Goal: Task Accomplishment & Management: Manage account settings

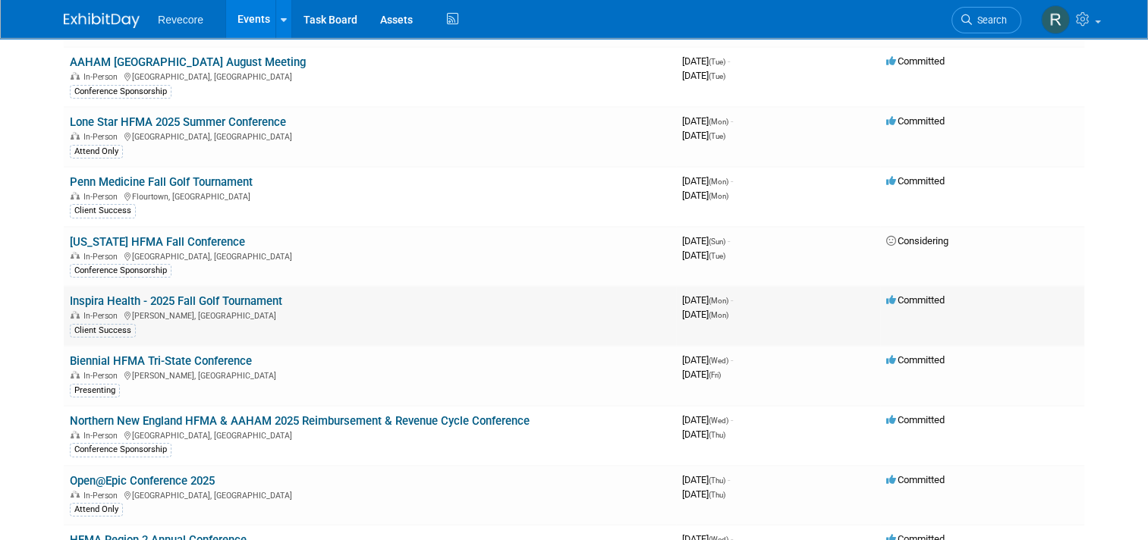
scroll to position [304, 0]
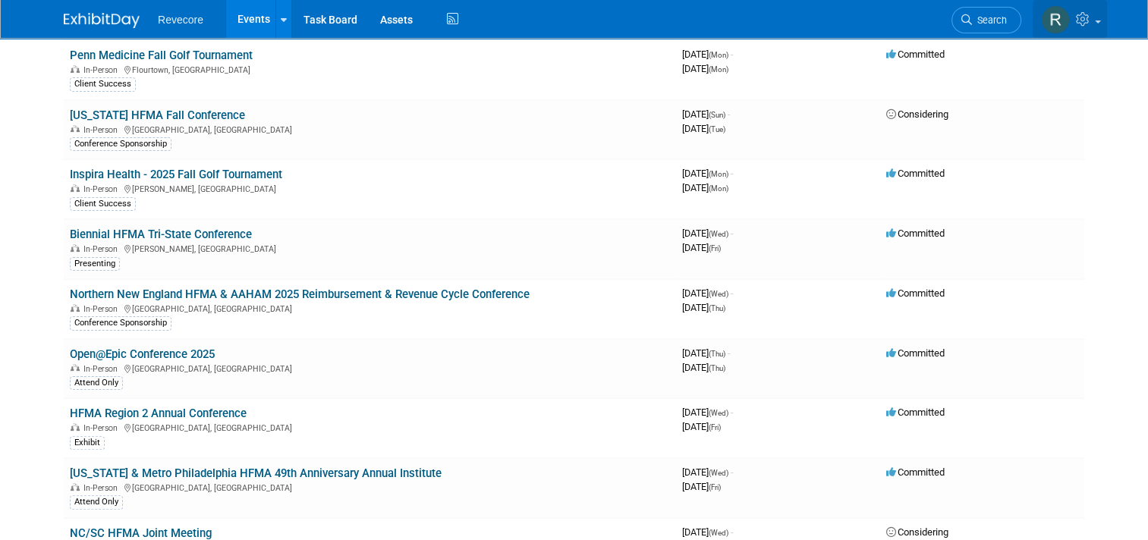
click at [1102, 35] on link at bounding box center [1070, 19] width 74 height 38
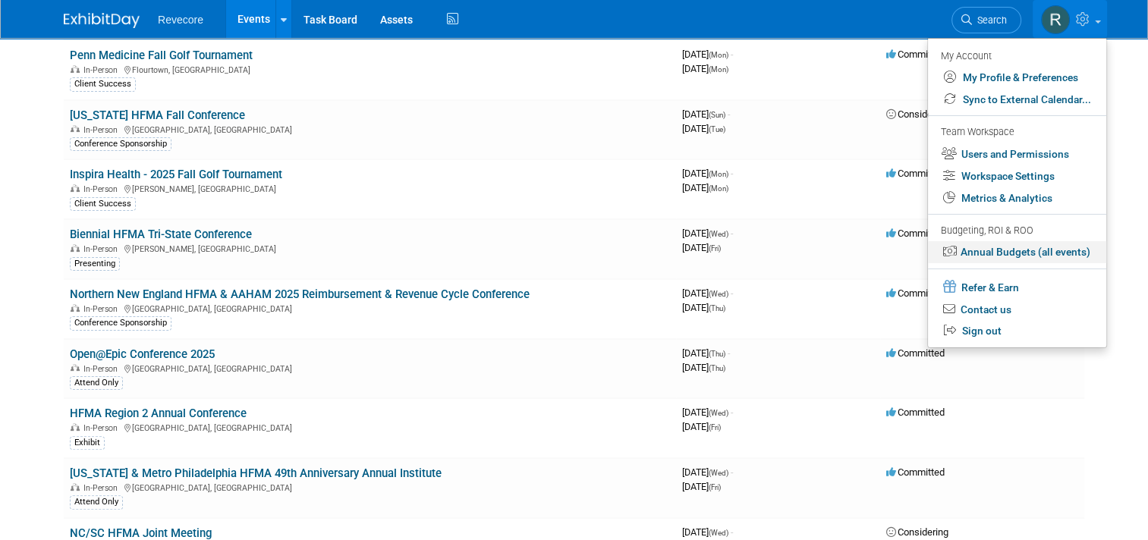
click at [1050, 248] on link "Annual Budgets (all events)" at bounding box center [1017, 252] width 178 height 22
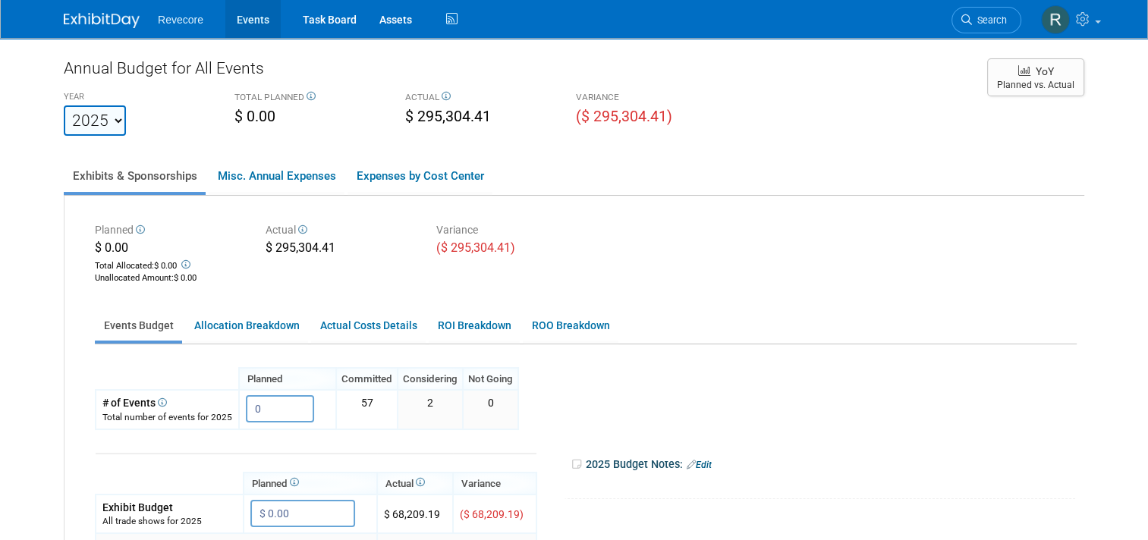
click at [245, 23] on link "Events" at bounding box center [252, 19] width 55 height 38
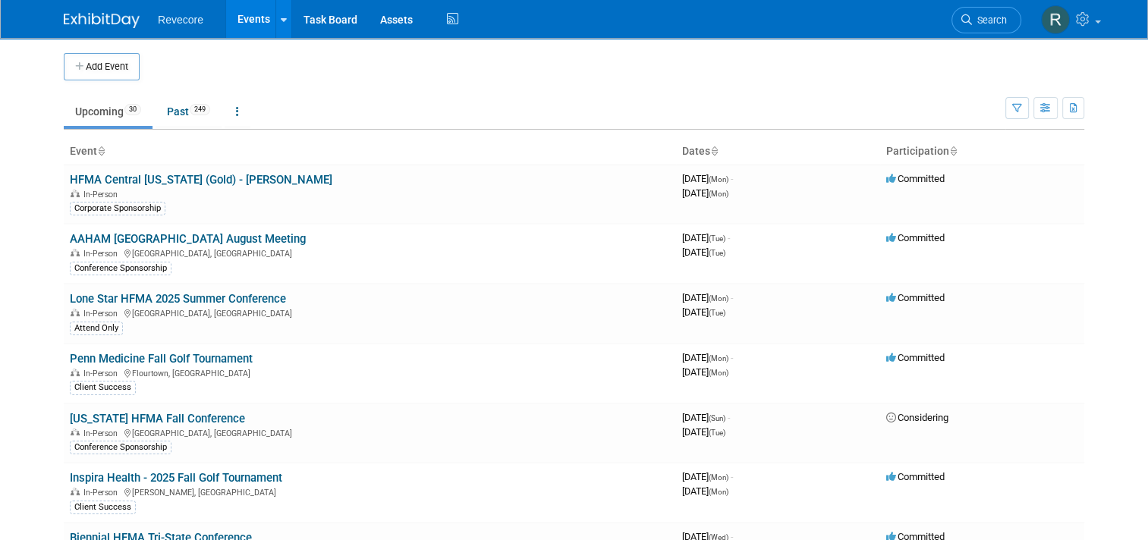
scroll to position [1578, 0]
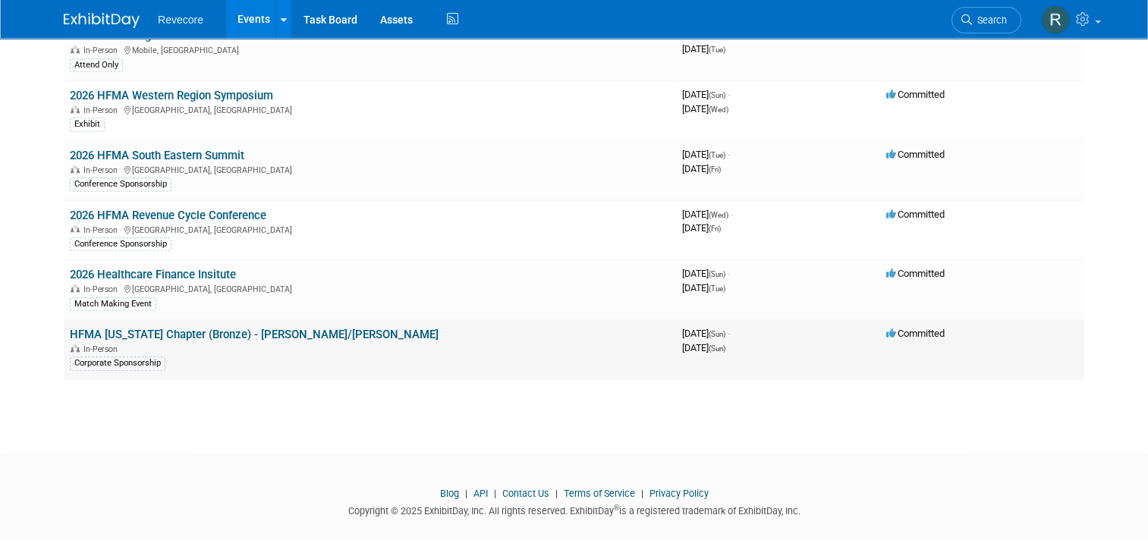
click at [288, 328] on link "HFMA [US_STATE] Chapter (Bronze) - [PERSON_NAME]/[PERSON_NAME]" at bounding box center [254, 335] width 369 height 14
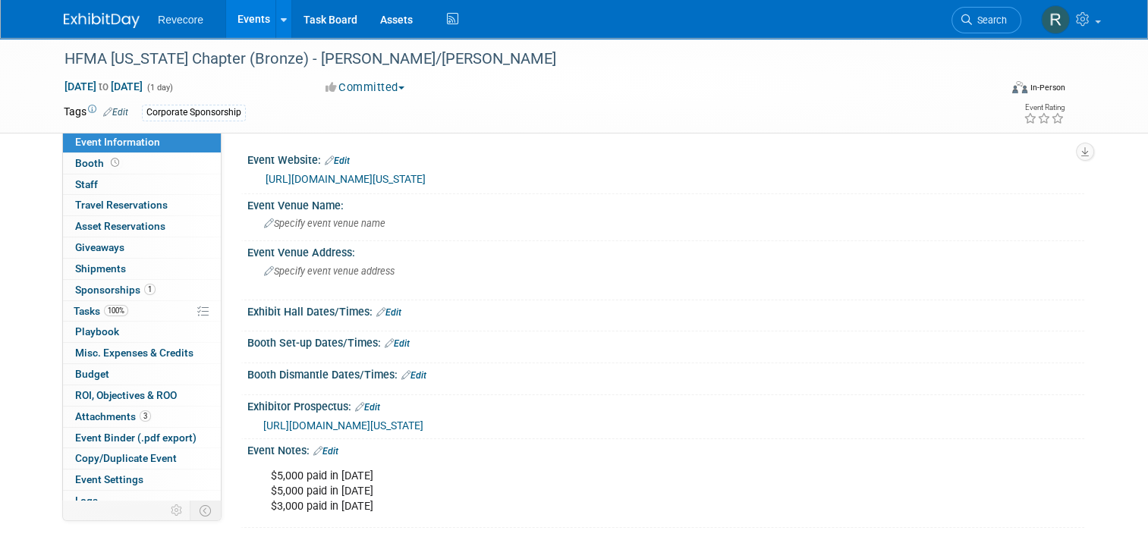
click at [250, 36] on link "Events" at bounding box center [253, 19] width 55 height 38
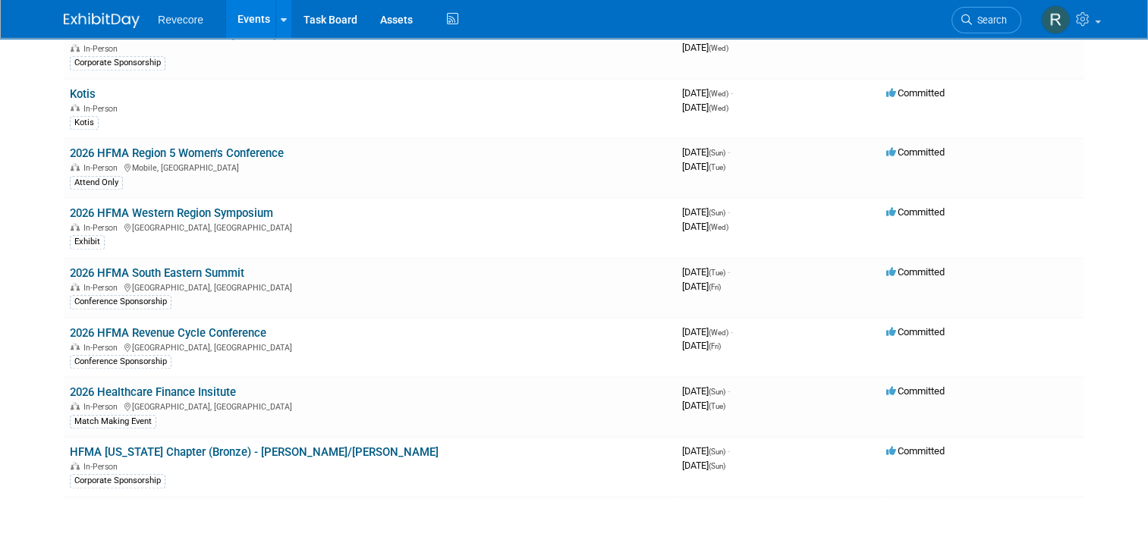
scroll to position [1578, 0]
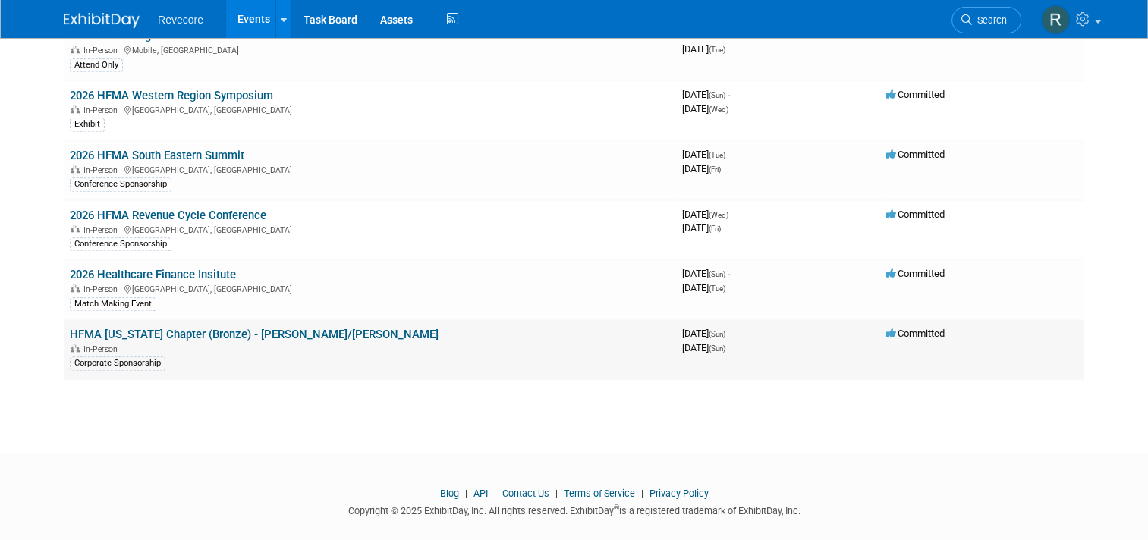
click at [257, 328] on link "HFMA [US_STATE] Chapter (Bronze) - [PERSON_NAME]/[PERSON_NAME]" at bounding box center [254, 335] width 369 height 14
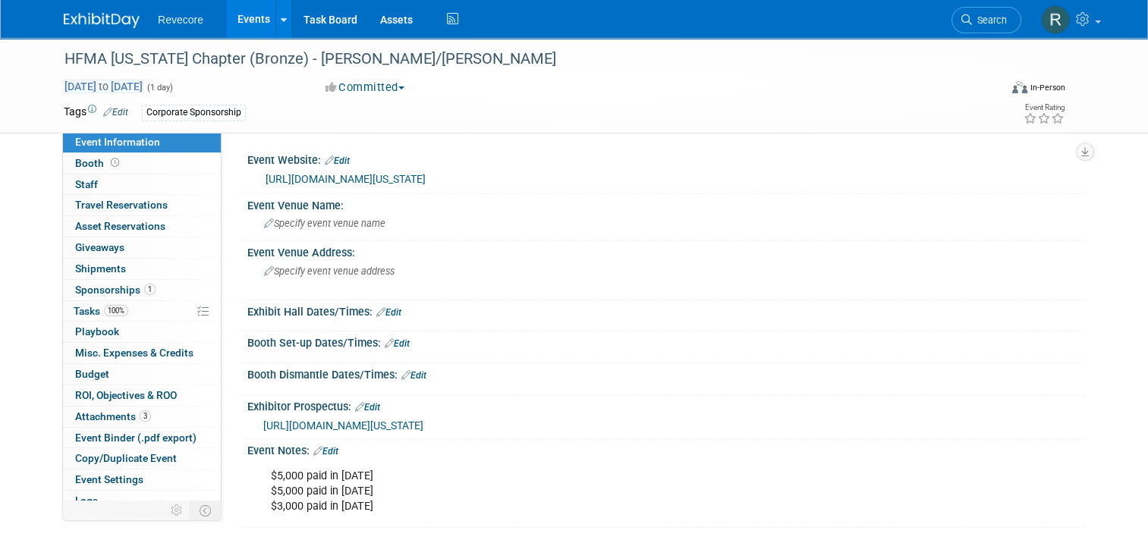
click at [143, 87] on span "May 31, 2026 to May 31, 2026" at bounding box center [104, 87] width 80 height 14
type input "[DATE]"
select select "4"
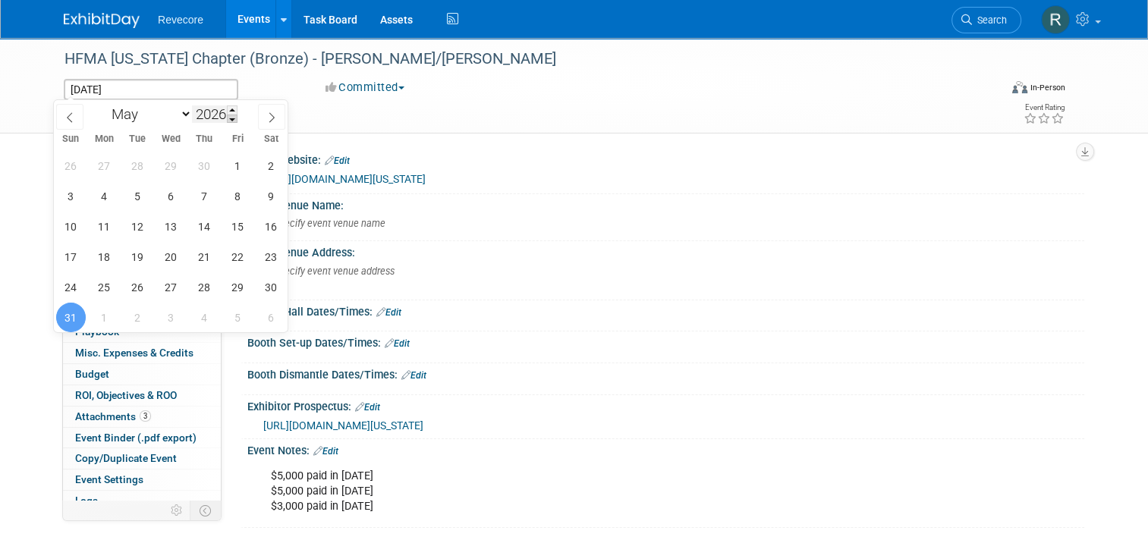
click at [233, 116] on span at bounding box center [232, 119] width 11 height 9
type input "2025"
click at [181, 115] on select "January February March April May June July August September October November De…" at bounding box center [148, 114] width 87 height 19
select select "11"
click at [105, 105] on select "January February March April May June July August September October November De…" at bounding box center [148, 114] width 87 height 19
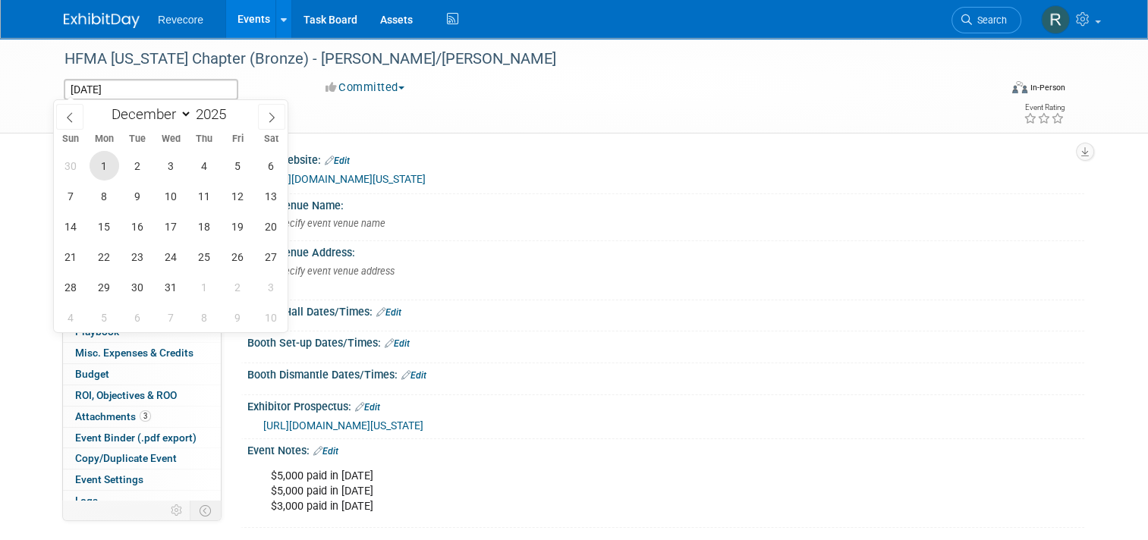
click at [114, 166] on span "1" at bounding box center [105, 166] width 30 height 30
type input "Dec 1, 2025"
click at [106, 165] on span "1" at bounding box center [105, 166] width 30 height 30
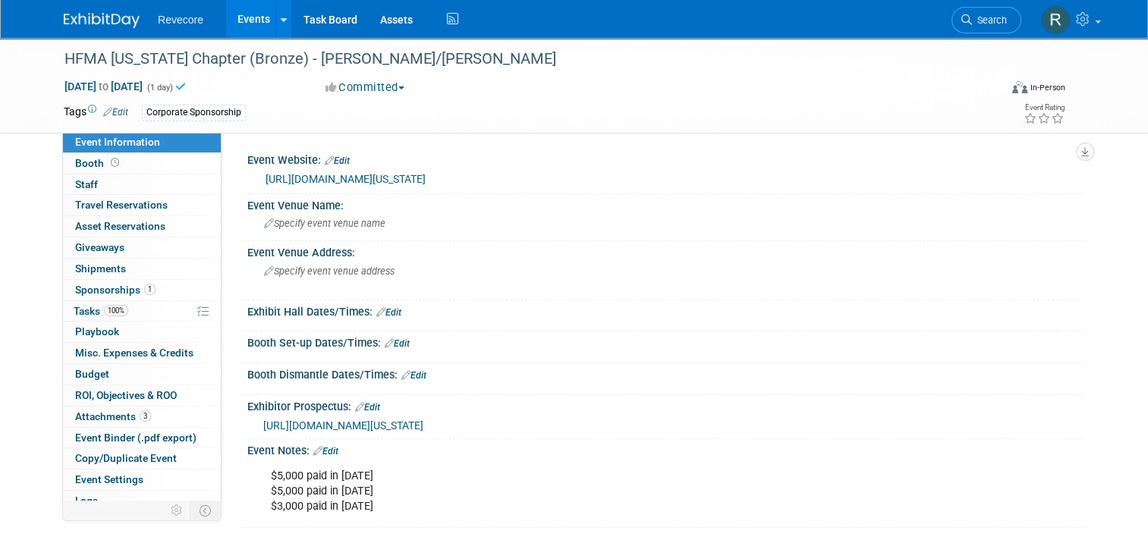
click at [341, 111] on div "Corporate Sponsorship" at bounding box center [518, 113] width 753 height 17
click at [249, 27] on link "Events" at bounding box center [253, 19] width 55 height 38
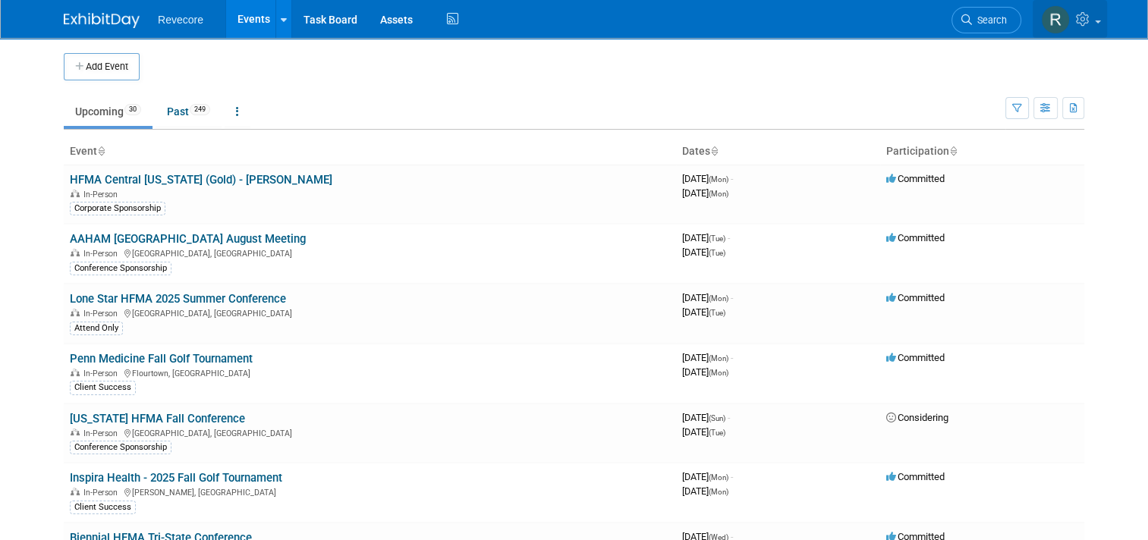
click at [1093, 28] on link at bounding box center [1070, 19] width 74 height 38
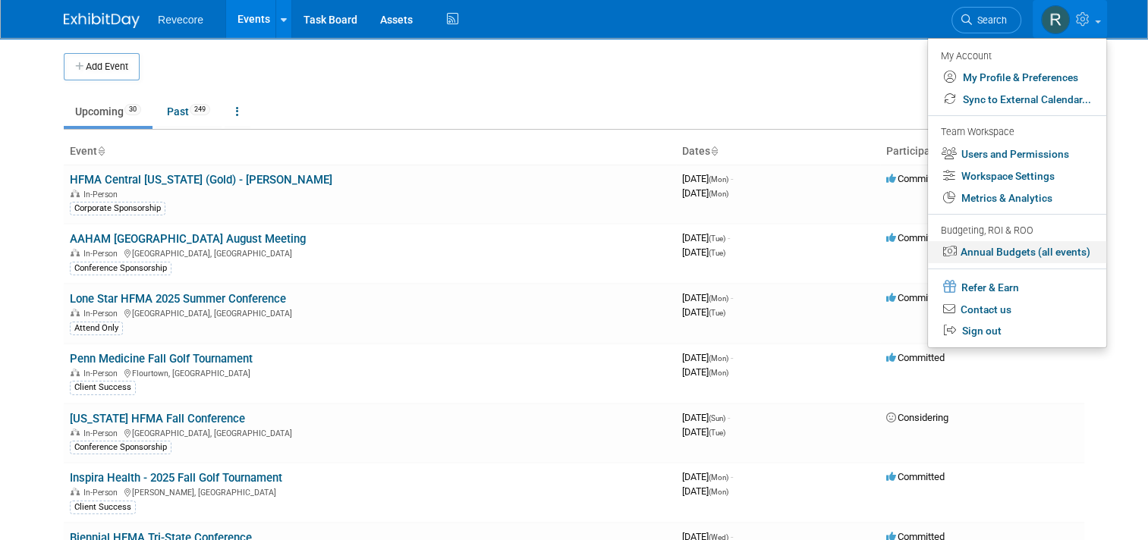
click at [1035, 258] on link "Annual Budgets (all events)" at bounding box center [1017, 252] width 178 height 22
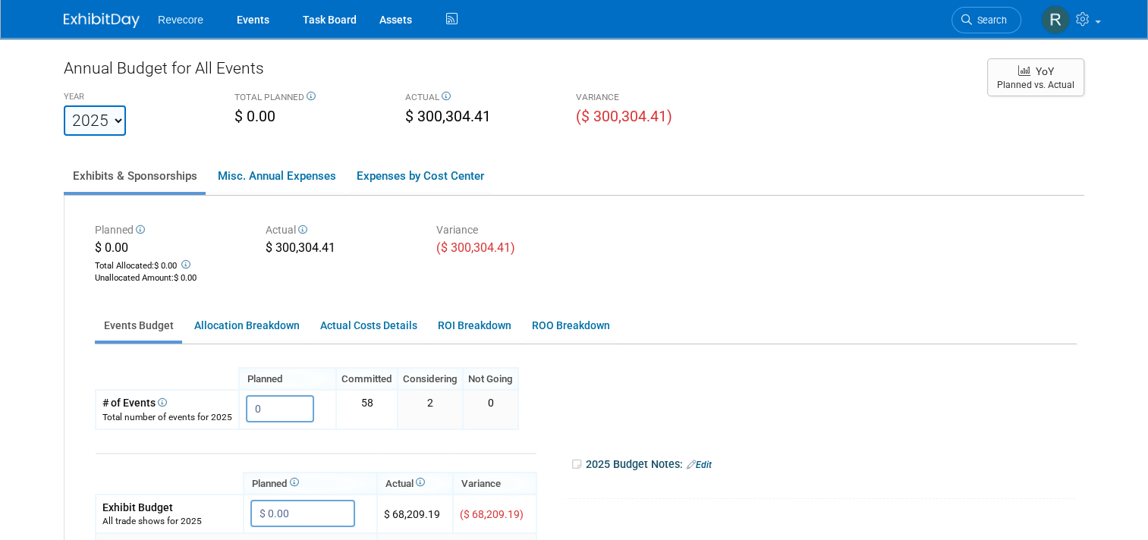
click at [826, 130] on div "YEAR 2020 2021 2022 2023 2024 2025 2026 2027 2028 2029 2030 2031 TOTAL PLANNED …" at bounding box center [517, 111] width 931 height 49
click at [237, 24] on link "Events" at bounding box center [252, 19] width 55 height 38
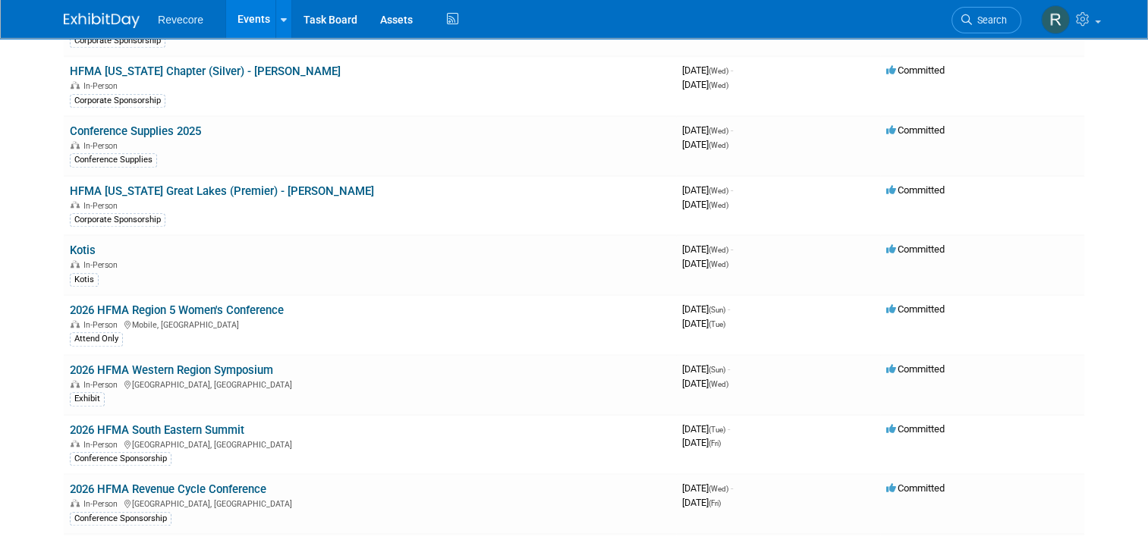
scroll to position [1366, 0]
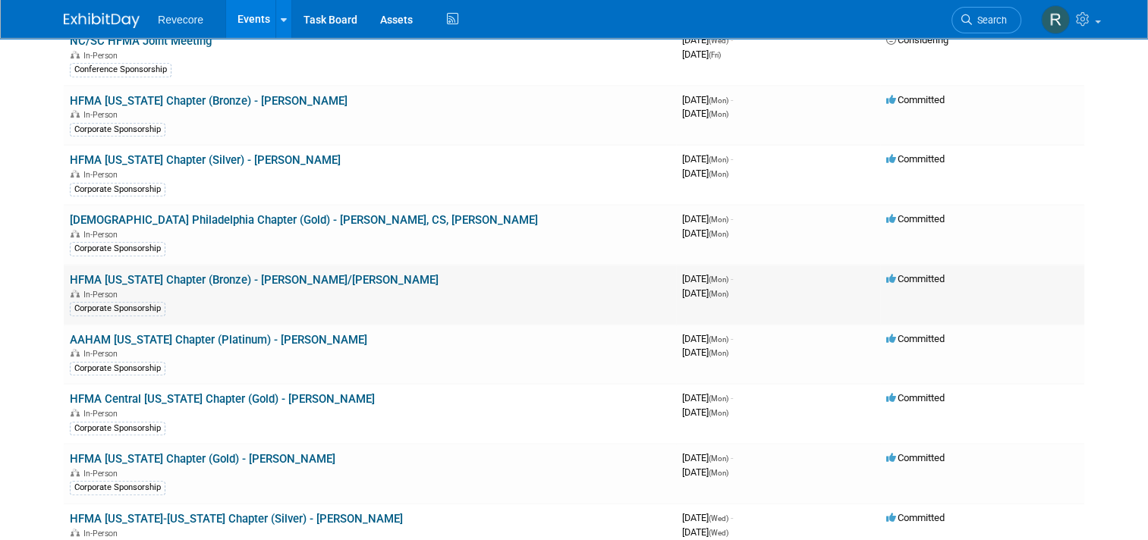
click at [291, 273] on link "HFMA [US_STATE] Chapter (Bronze) - [PERSON_NAME]/[PERSON_NAME]" at bounding box center [254, 280] width 369 height 14
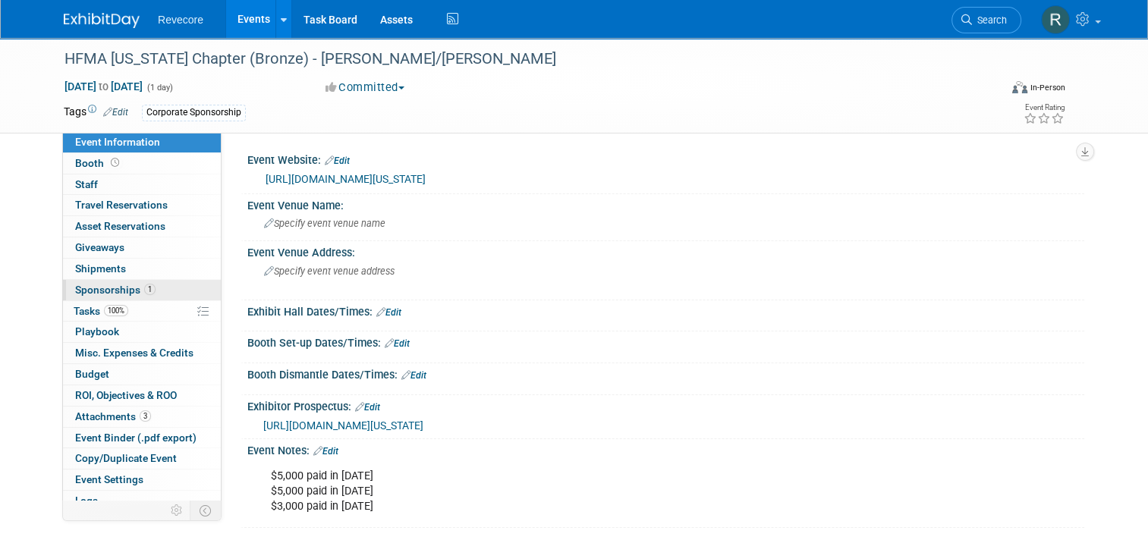
click at [144, 286] on span "1" at bounding box center [149, 289] width 11 height 11
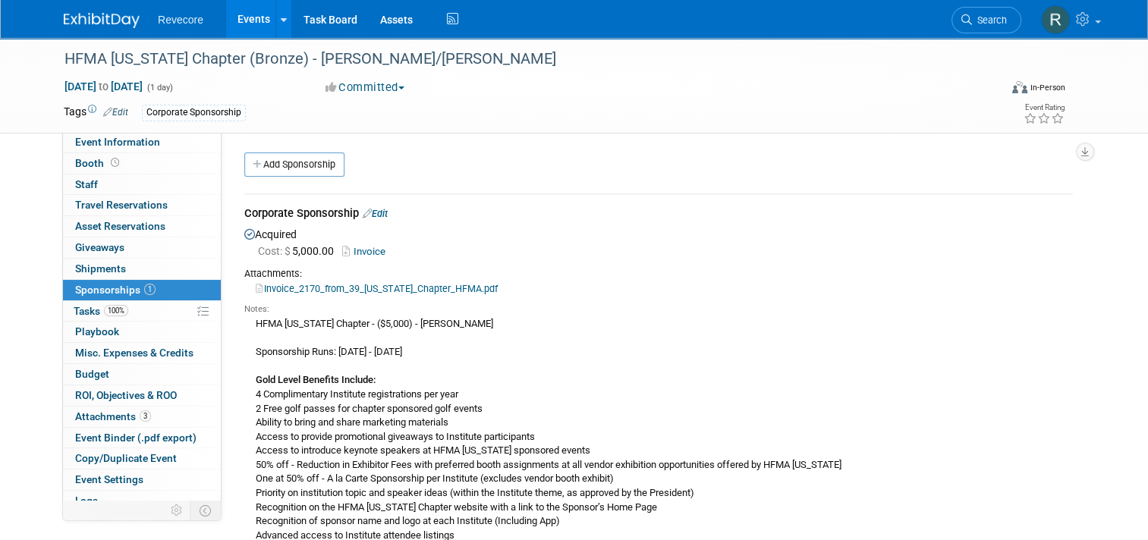
click at [370, 213] on link "Edit" at bounding box center [375, 213] width 25 height 11
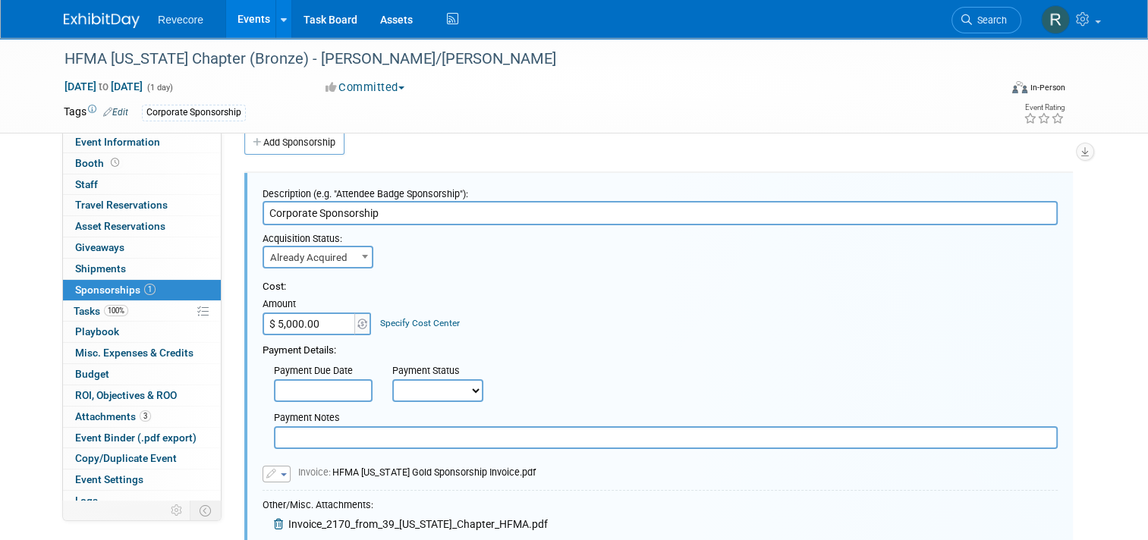
click at [319, 318] on input "$ 5,000.00" at bounding box center [310, 324] width 95 height 23
type input "$ 3,000.00"
click at [549, 297] on div "Cost: Amount $ 3,000.00 Specify Cost Center Cost Center -- Not Specified --" at bounding box center [660, 307] width 795 height 55
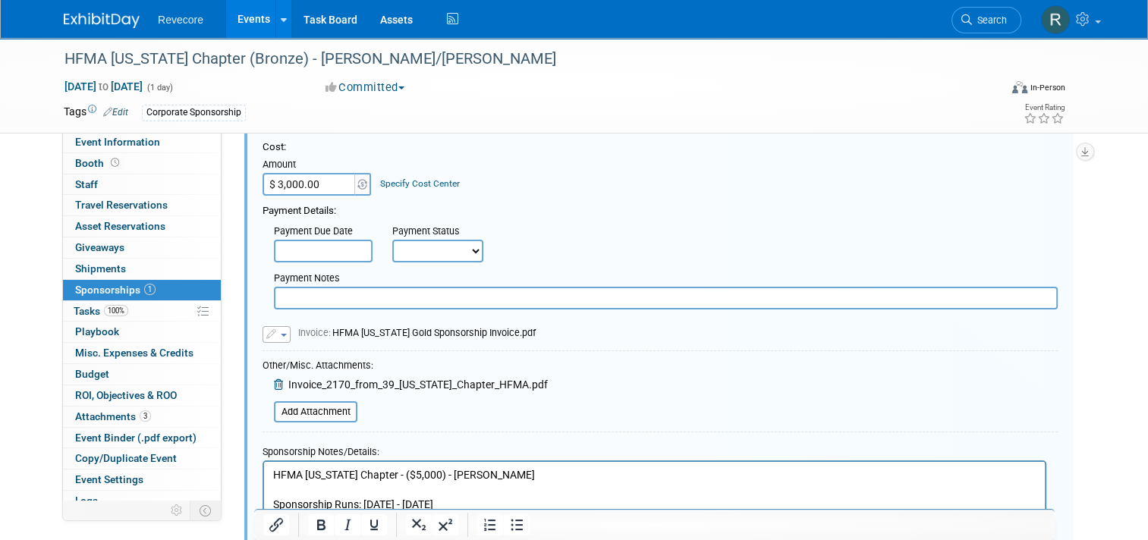
scroll to position [174, 0]
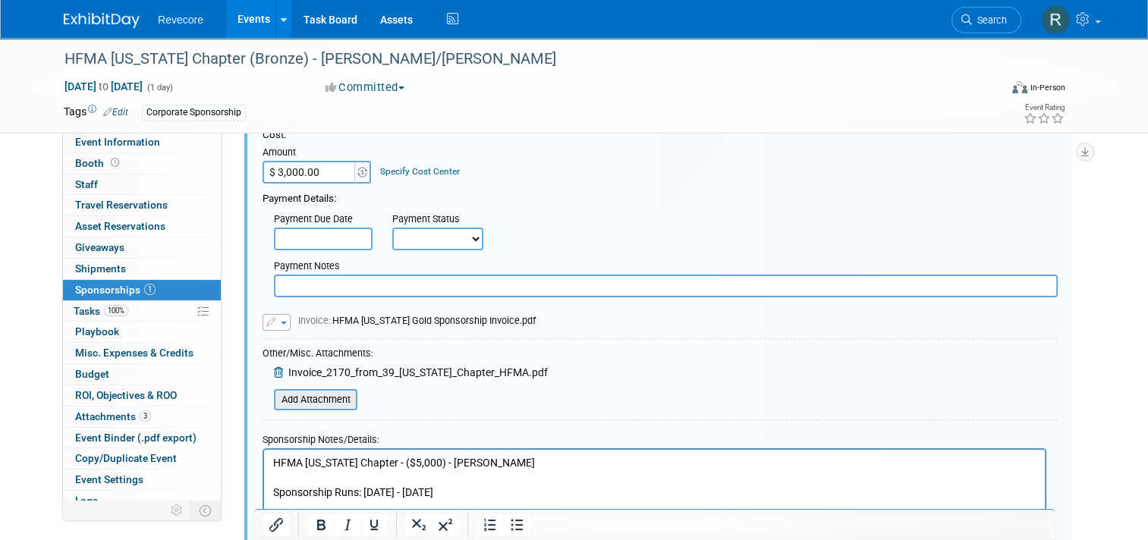
click at [307, 392] on input "file" at bounding box center [265, 400] width 181 height 18
click at [316, 395] on input "file" at bounding box center [265, 400] width 181 height 18
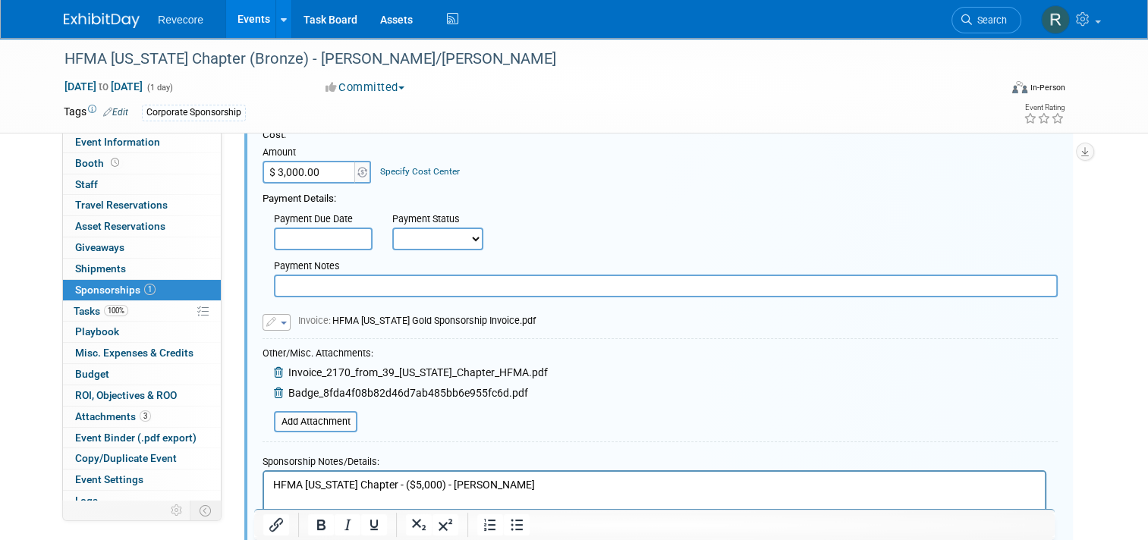
click at [274, 371] on icon at bounding box center [280, 372] width 12 height 11
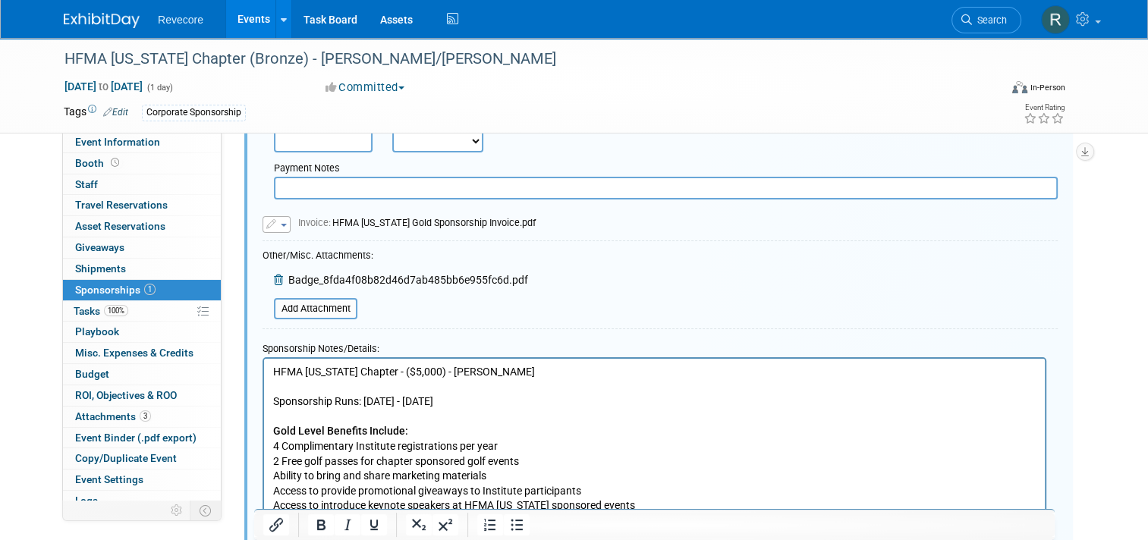
scroll to position [477, 0]
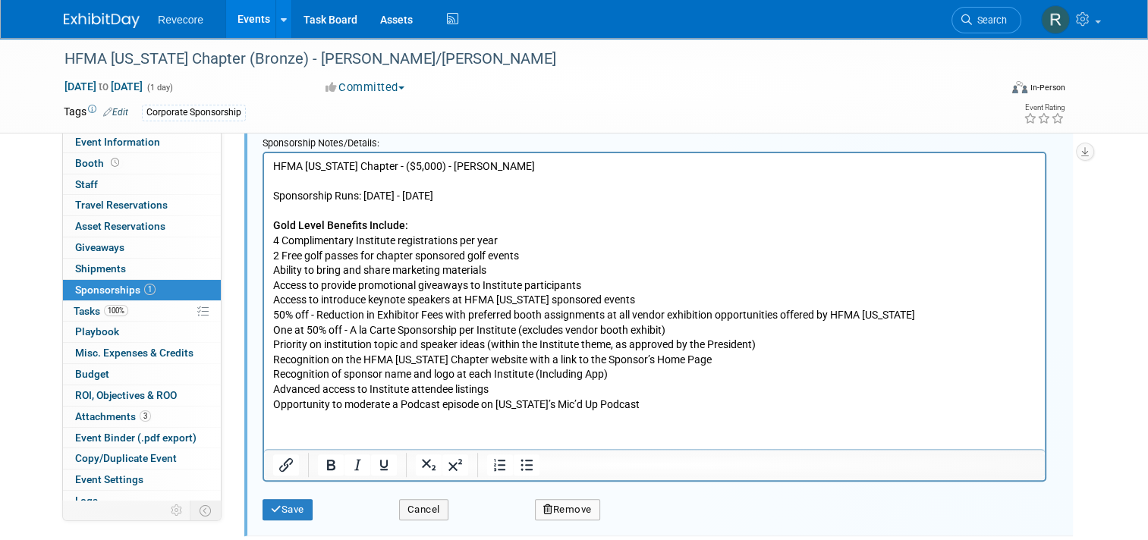
drag, startPoint x: 401, startPoint y: 166, endPoint x: 414, endPoint y: 168, distance: 13.0
click at [401, 167] on p "HFMA Georgia Chapter - ($5,000) - Mike Dills Sponsorship Runs: June 1, 2023 - M…" at bounding box center [655, 285] width 764 height 253
drag, startPoint x: 493, startPoint y: 167, endPoint x: 526, endPoint y: 172, distance: 33.0
click at [495, 167] on p "HFMA Georgia Chapter - ($3,000) - Mike Dills Sponsorship Runs: June 1, 2023 - M…" at bounding box center [655, 285] width 764 height 253
click at [499, 197] on p "HFMA Georgia Chapter - ($3,000) - Mike Dills/Roze Seale Sponsorship Runs: June …" at bounding box center [655, 285] width 764 height 253
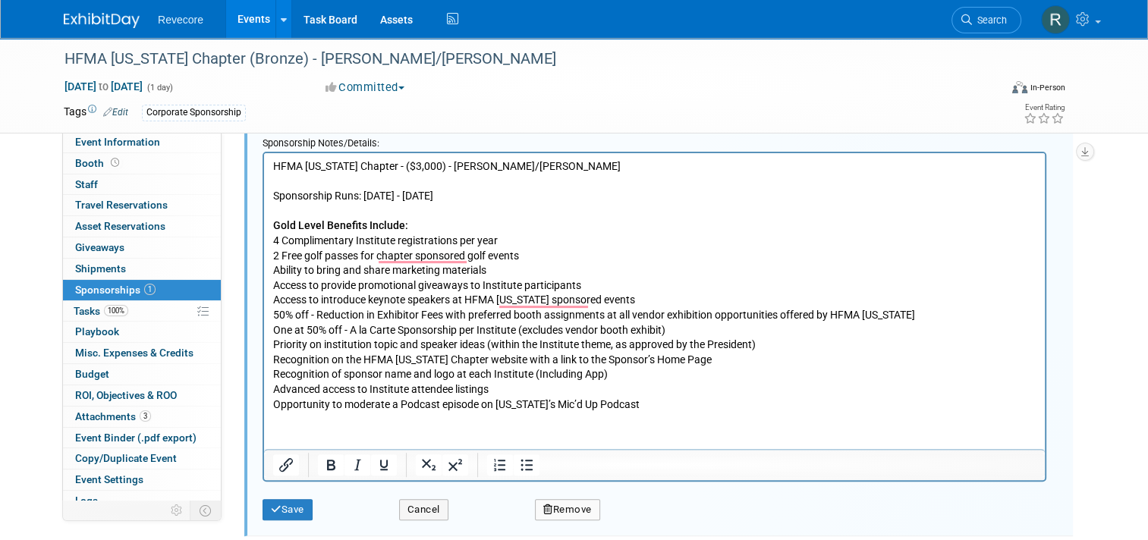
click at [424, 197] on p "HFMA Georgia Chapter - ($3,000) - Mike Dills/Roze Seale Sponsorship Runs: June …" at bounding box center [655, 285] width 764 height 253
click at [593, 222] on p "HFMA Georgia Chapter - ($3,000) - Mike Dills/Roze Seale Sponsorship Runs: June …" at bounding box center [655, 285] width 764 height 253
click at [652, 383] on p "HFMA Georgia Chapter - ($3,000) - Mike Dills/Roze Seale Sponsorship Runs: June …" at bounding box center [655, 285] width 764 height 253
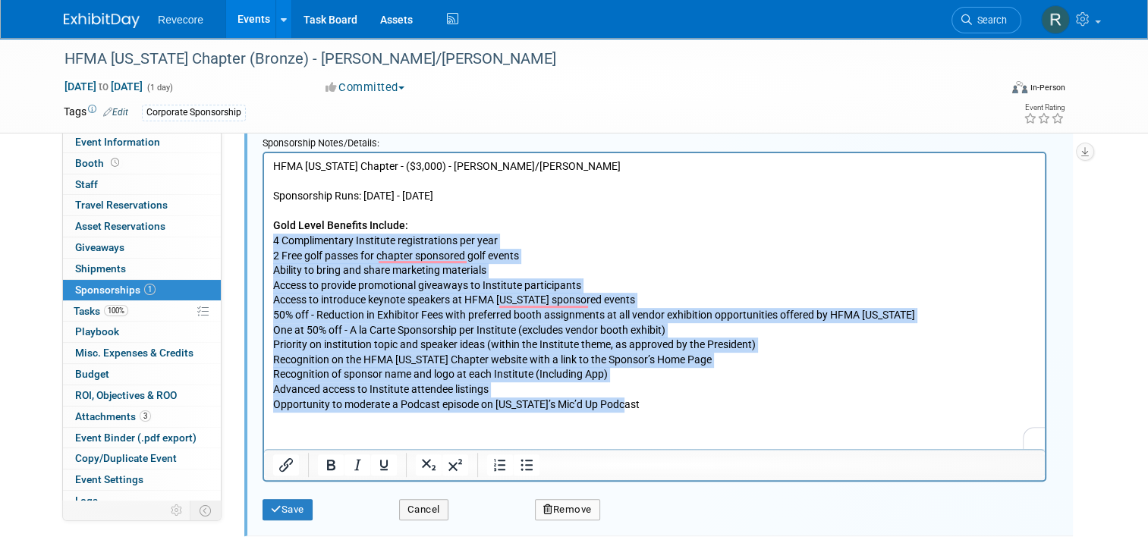
drag, startPoint x: 637, startPoint y: 408, endPoint x: 253, endPoint y: 243, distance: 418.2
click at [264, 243] on html "HFMA Georgia Chapter - ($3,000) - Mike Dills/Roze Seale Sponsorship Runs: June …" at bounding box center [654, 282] width 781 height 259
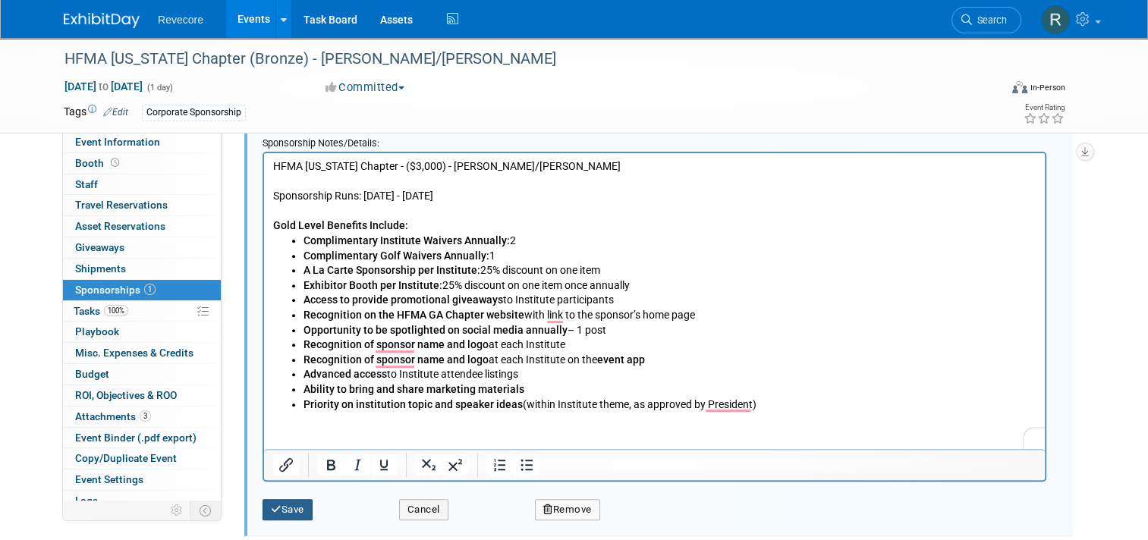
drag, startPoint x: 307, startPoint y: 513, endPoint x: 298, endPoint y: 513, distance: 9.1
click at [298, 513] on div "Save" at bounding box center [319, 505] width 137 height 31
click at [295, 512] on button "Save" at bounding box center [288, 509] width 50 height 21
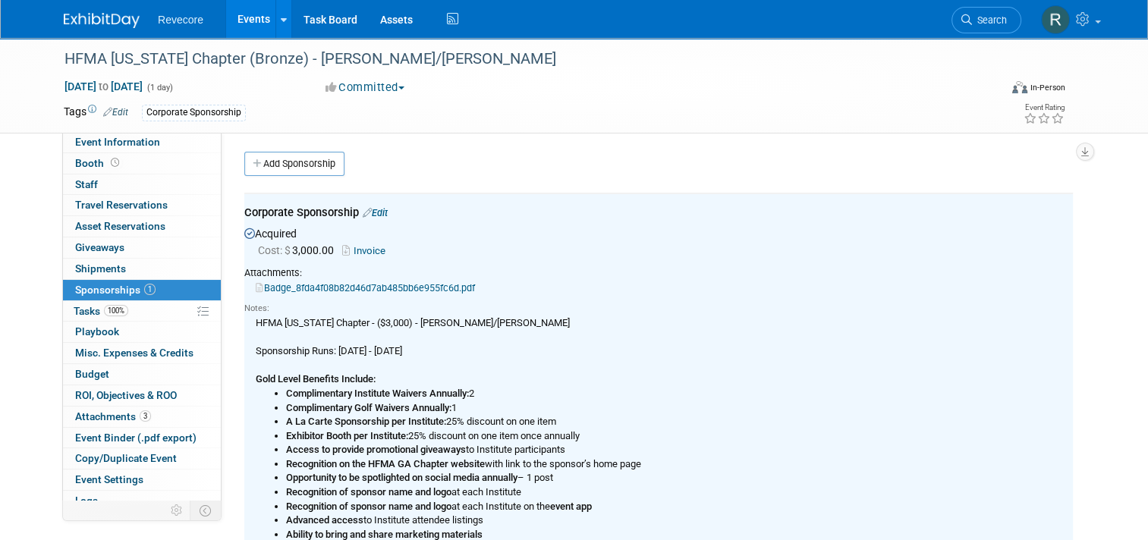
scroll to position [0, 0]
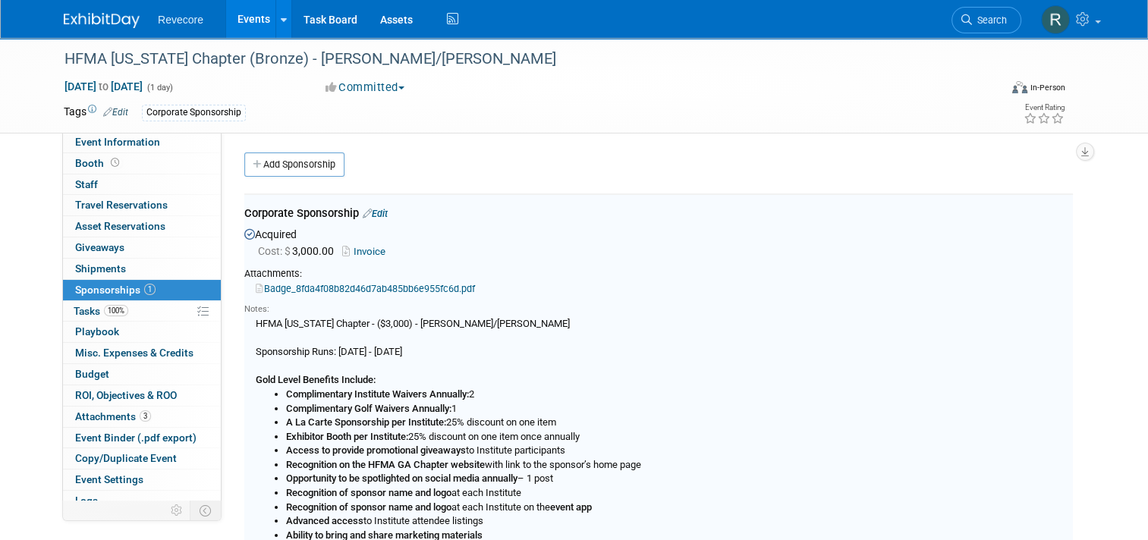
click at [227, 17] on link "Events" at bounding box center [253, 19] width 55 height 38
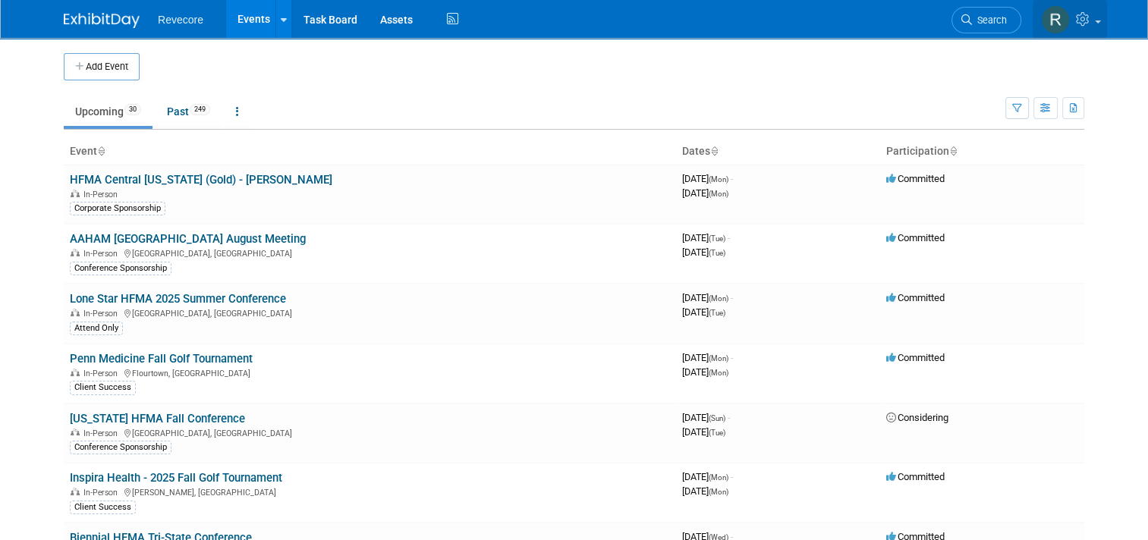
drag, startPoint x: 1085, startPoint y: 20, endPoint x: 1087, endPoint y: 31, distance: 10.7
click at [1085, 20] on icon at bounding box center [1084, 19] width 17 height 14
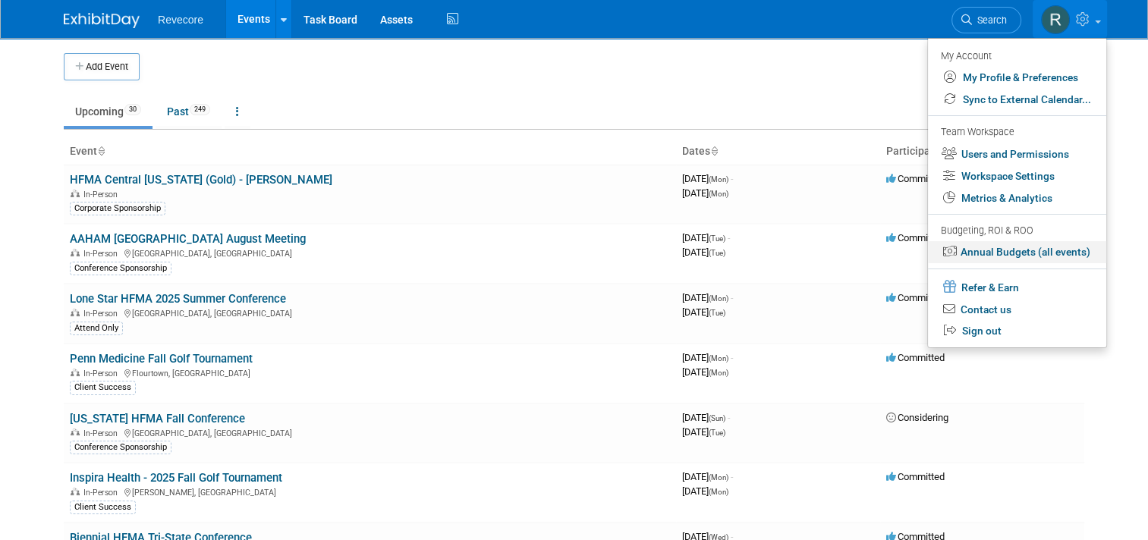
click at [1073, 246] on link "Annual Budgets (all events)" at bounding box center [1017, 252] width 178 height 22
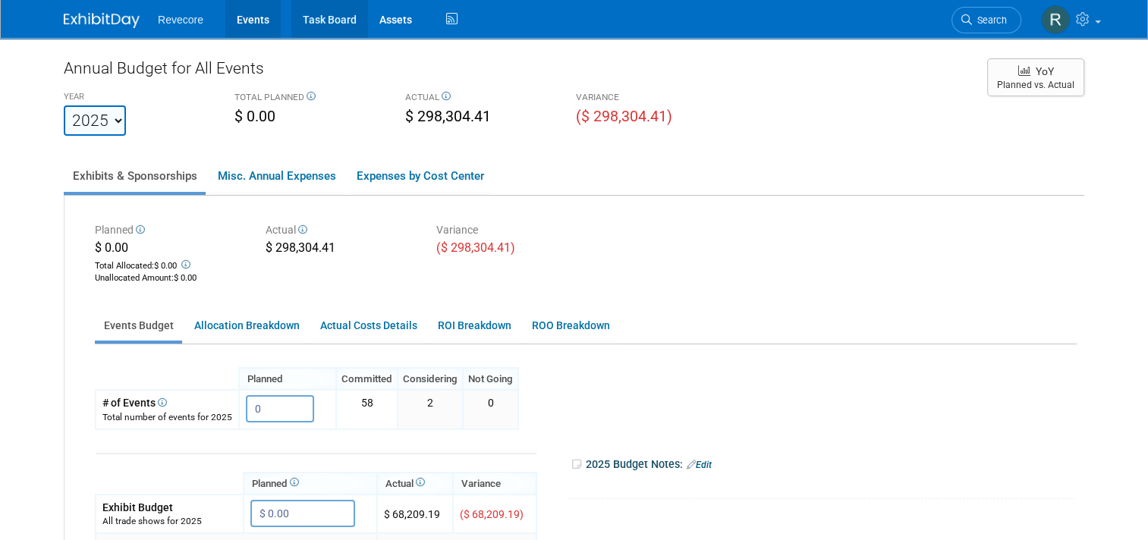
drag, startPoint x: 244, startPoint y: 31, endPoint x: 287, endPoint y: 0, distance: 53.3
click at [244, 31] on link "Events" at bounding box center [252, 19] width 55 height 38
